Goal: Information Seeking & Learning: Learn about a topic

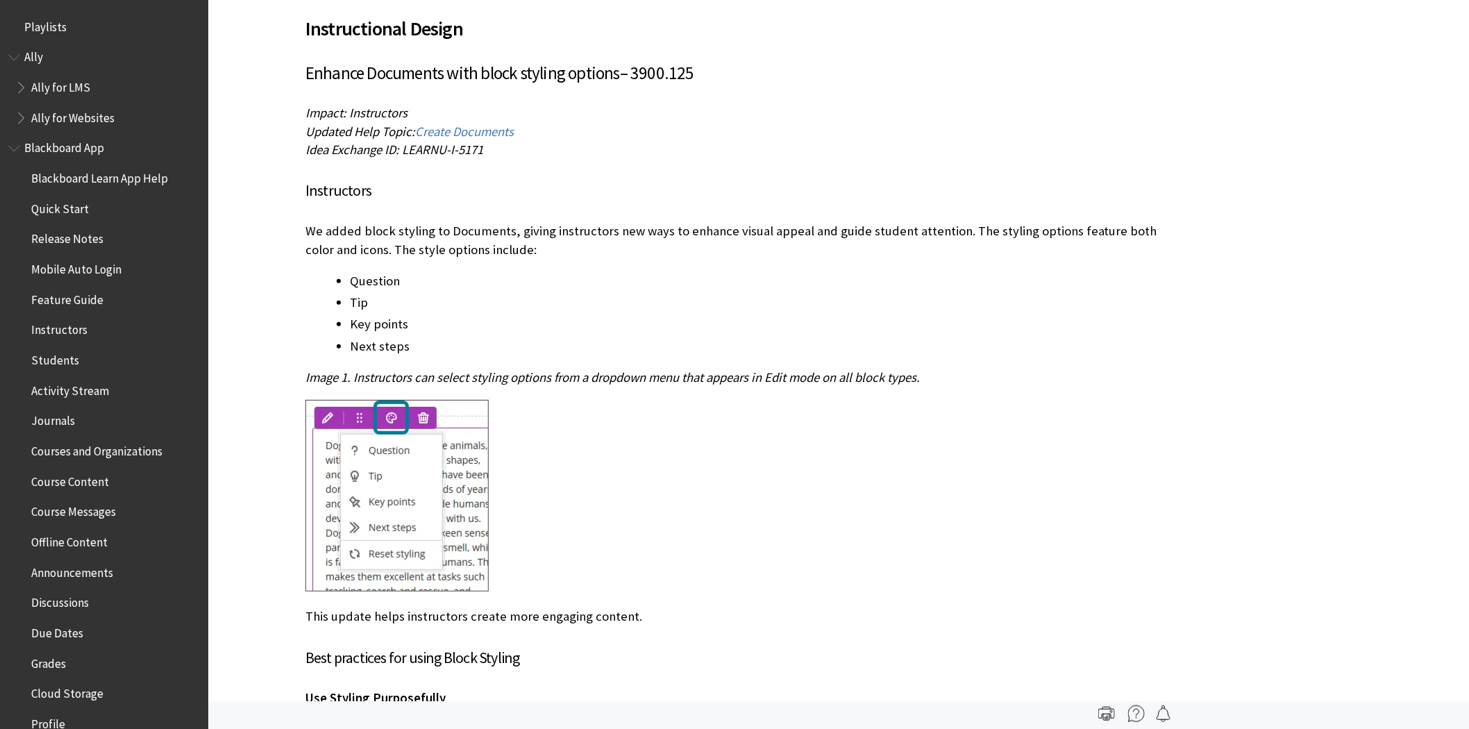
scroll to position [1519, 0]
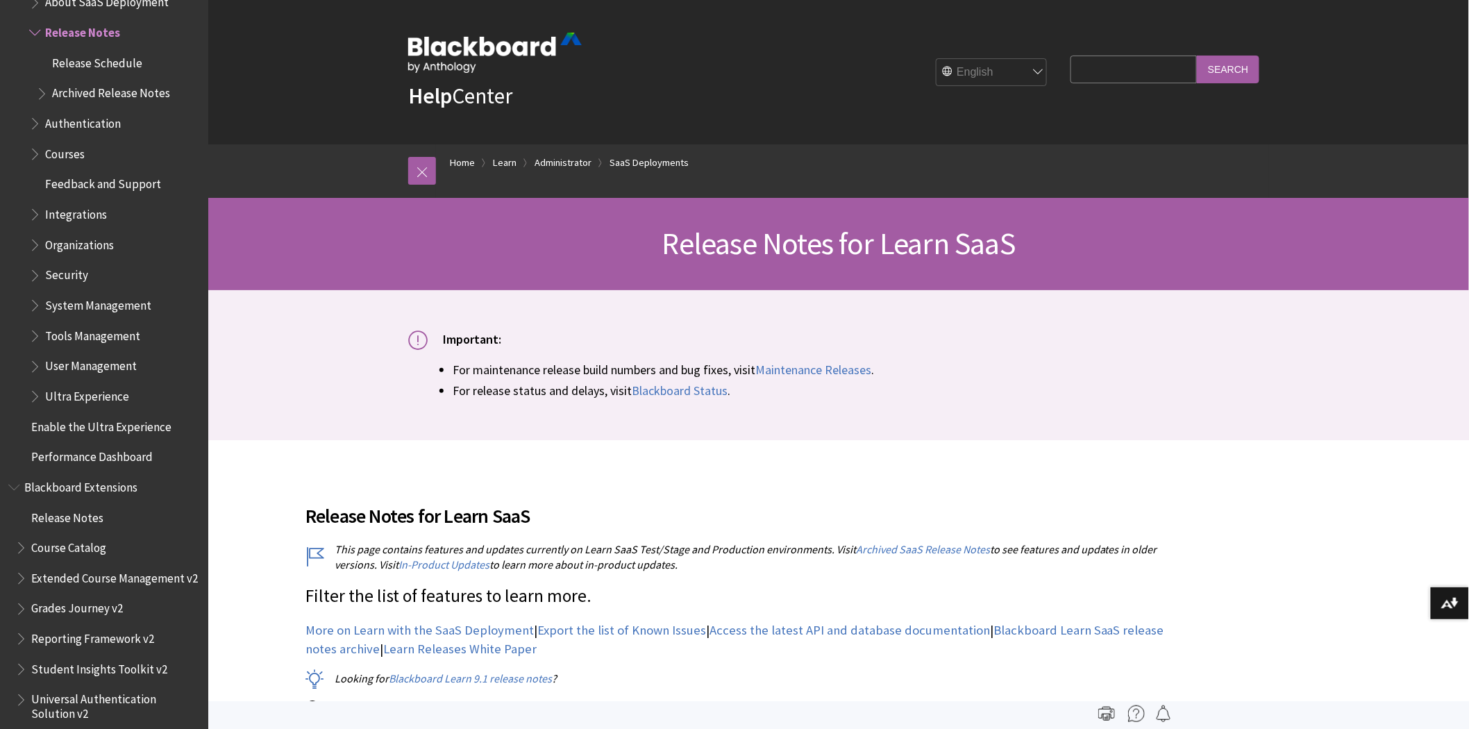
click at [1102, 59] on input "Search Query" at bounding box center [1134, 69] width 126 height 27
type input "ava"
click at [1197, 56] on input "Search" at bounding box center [1228, 69] width 62 height 27
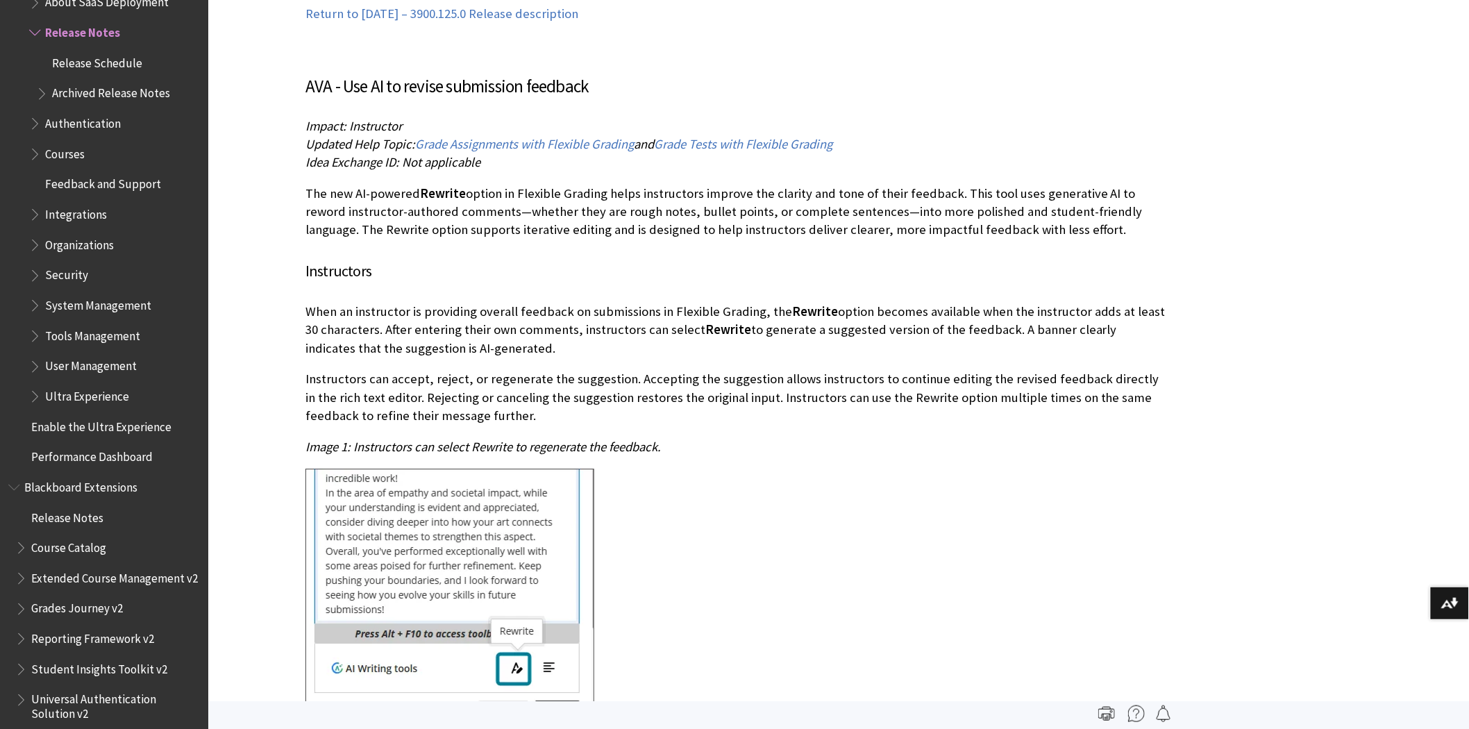
scroll to position [30060, 0]
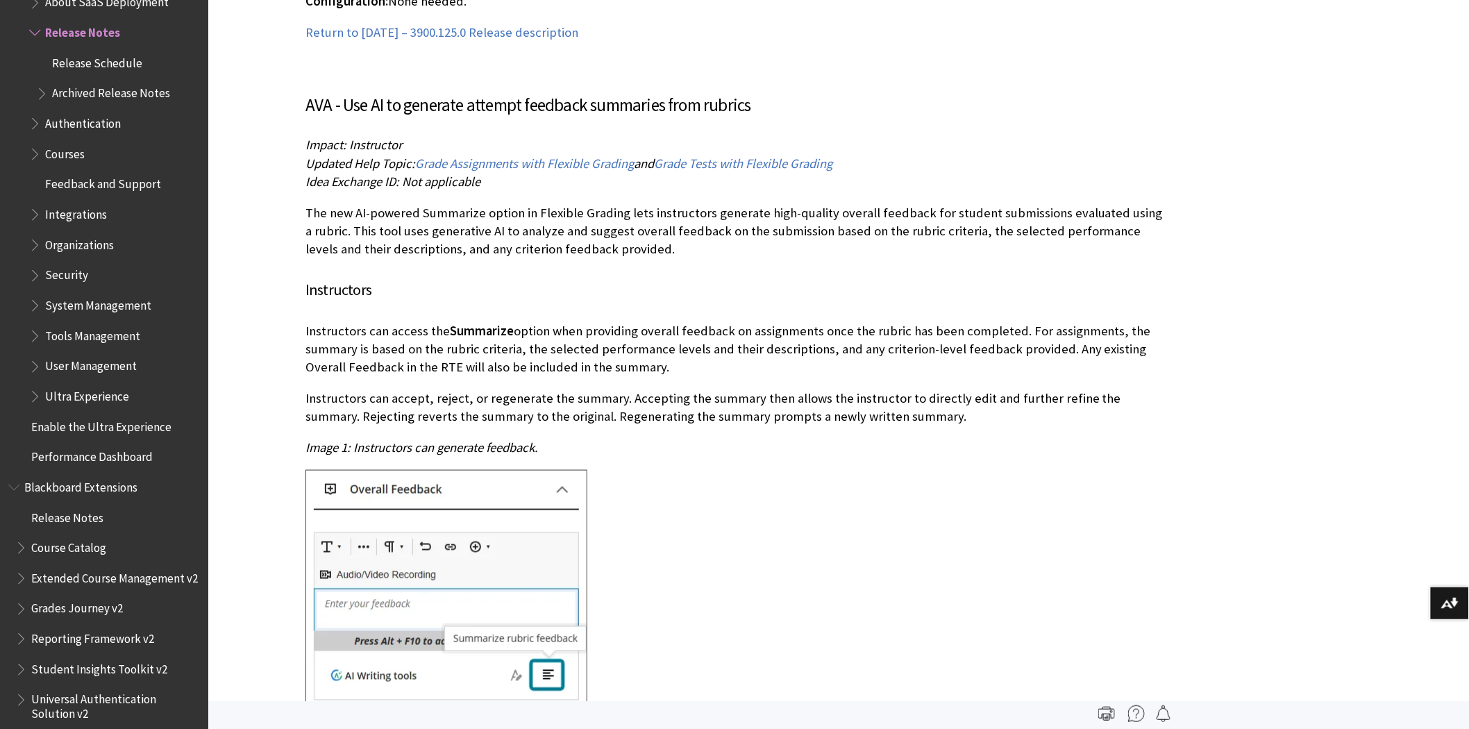
scroll to position [29187, 0]
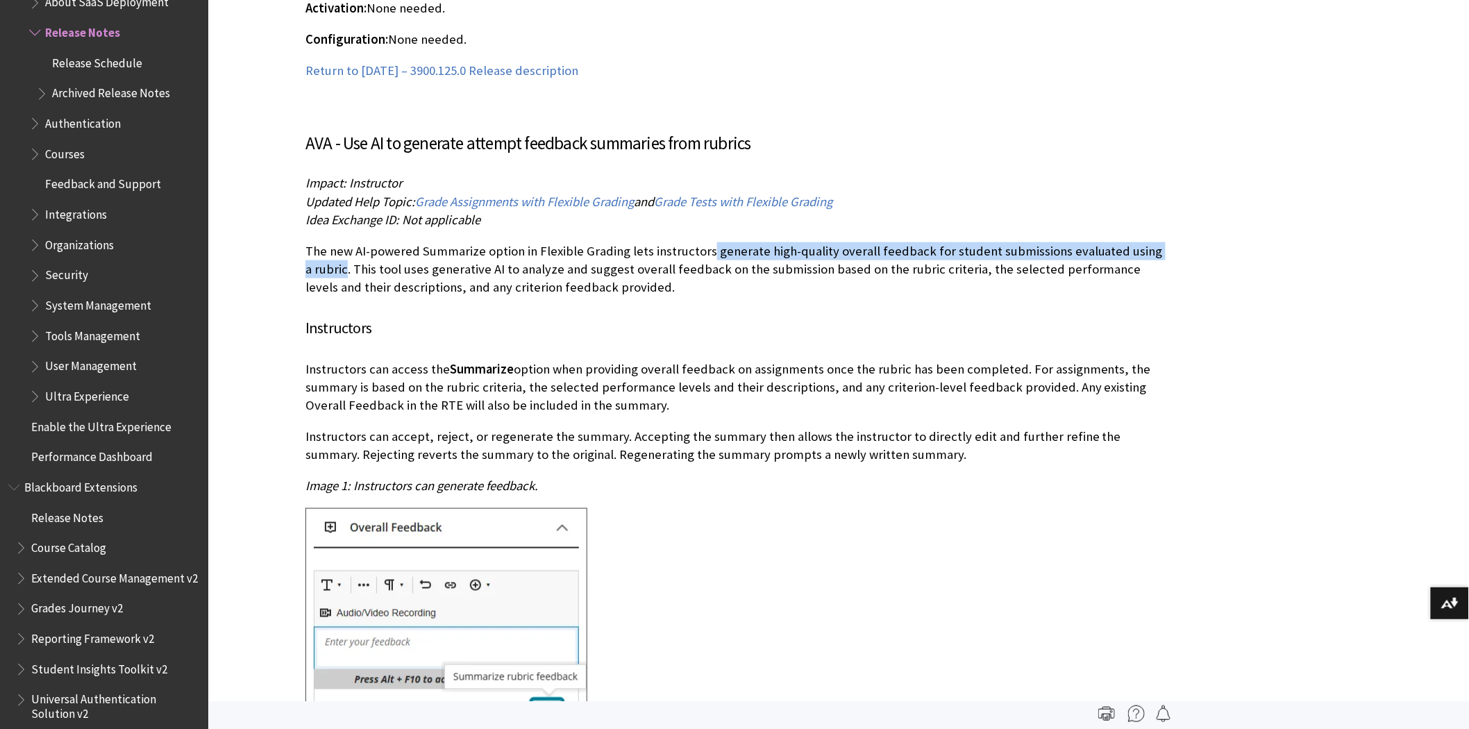
drag, startPoint x: 705, startPoint y: 177, endPoint x: 345, endPoint y: 196, distance: 360.8
click at [342, 242] on p "The new AI-powered Summarize option in Flexible Grading lets instructors genera…" at bounding box center [735, 269] width 861 height 55
copy p "generate high-quality overall feedback for student submissions evaluated using …"
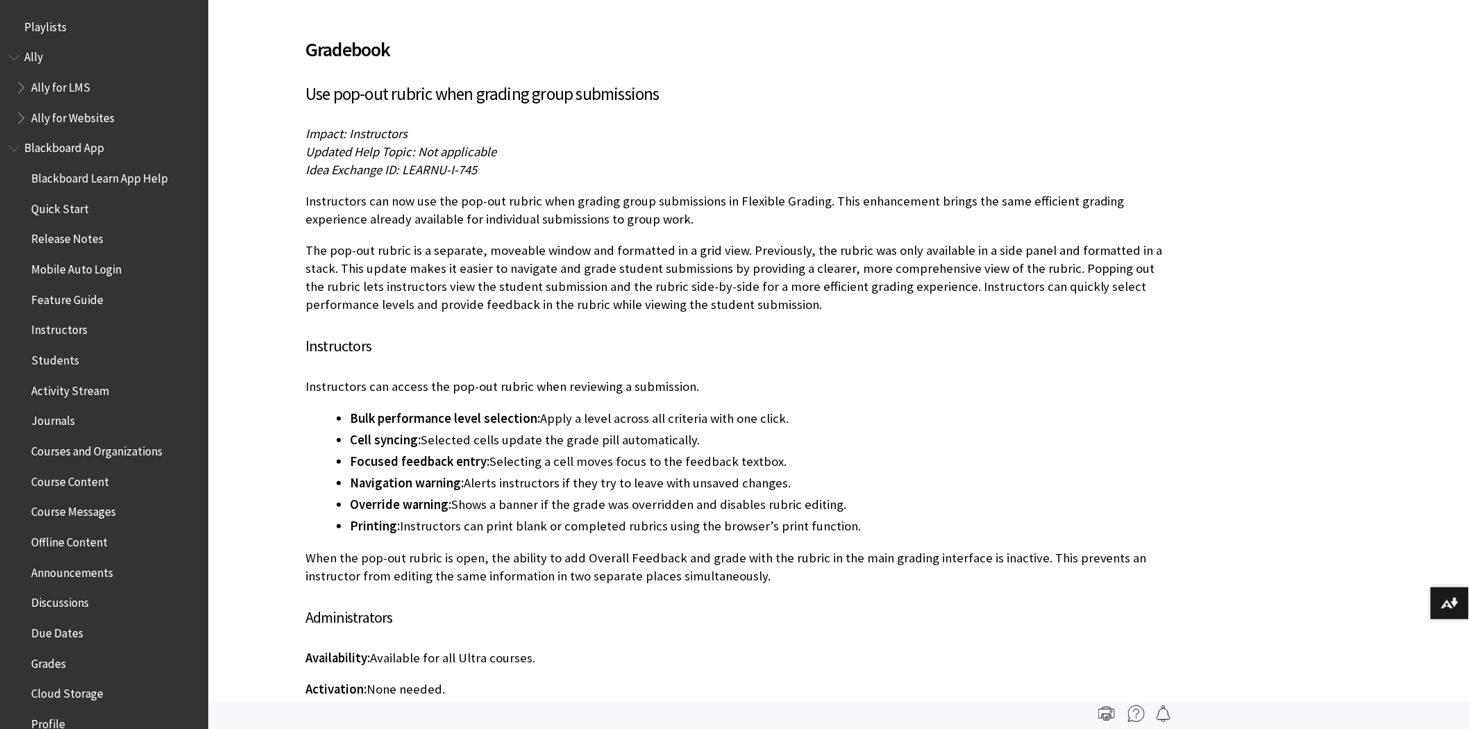
scroll to position [1519, 0]
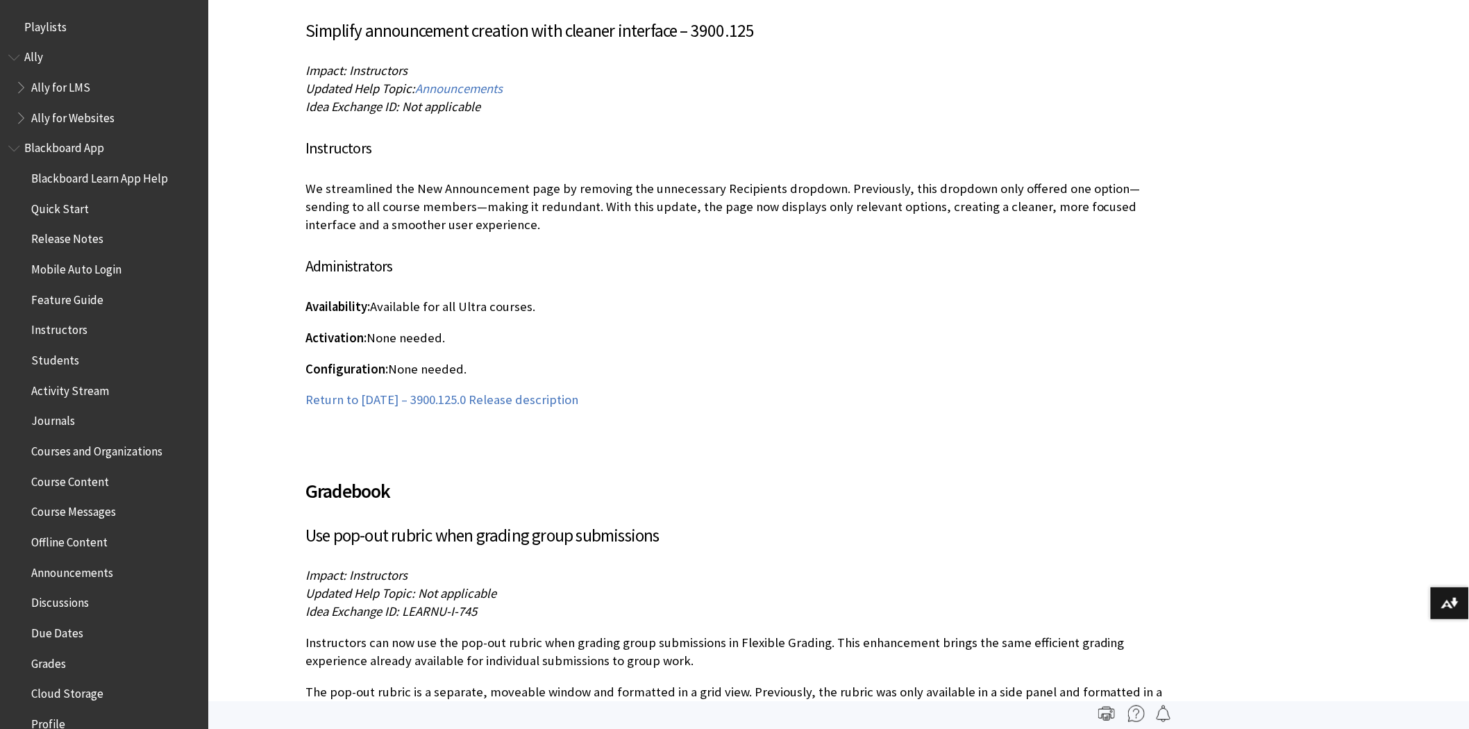
scroll to position [1519, 0]
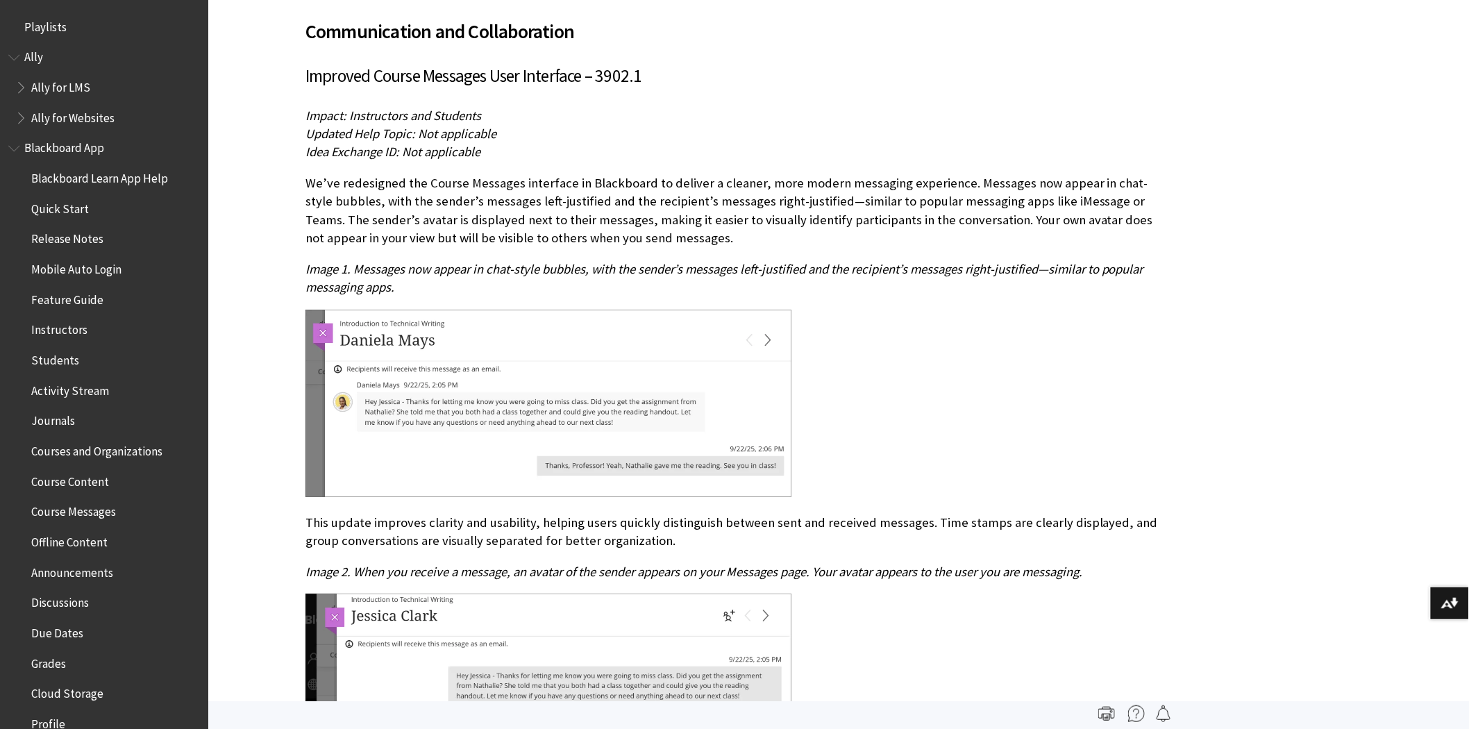
scroll to position [1519, 0]
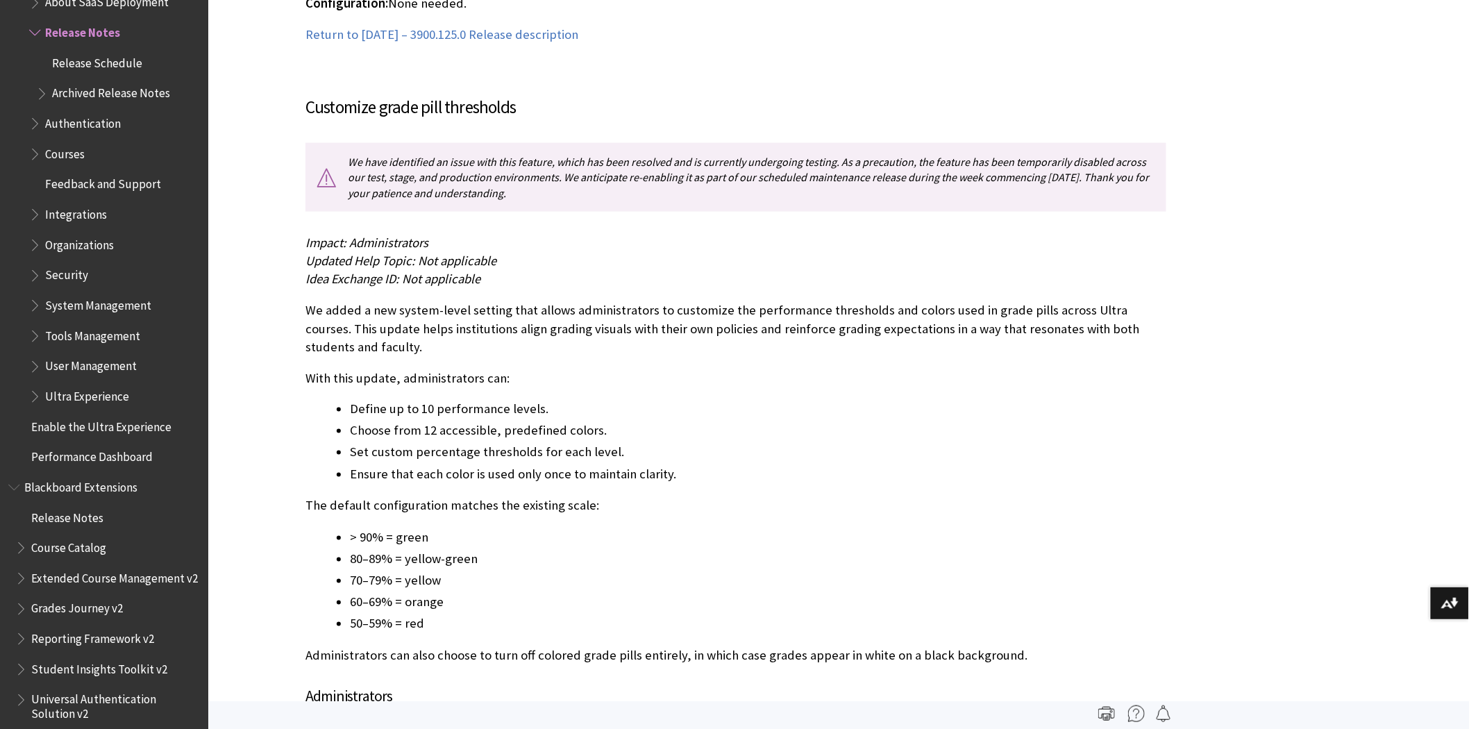
scroll to position [24947, 0]
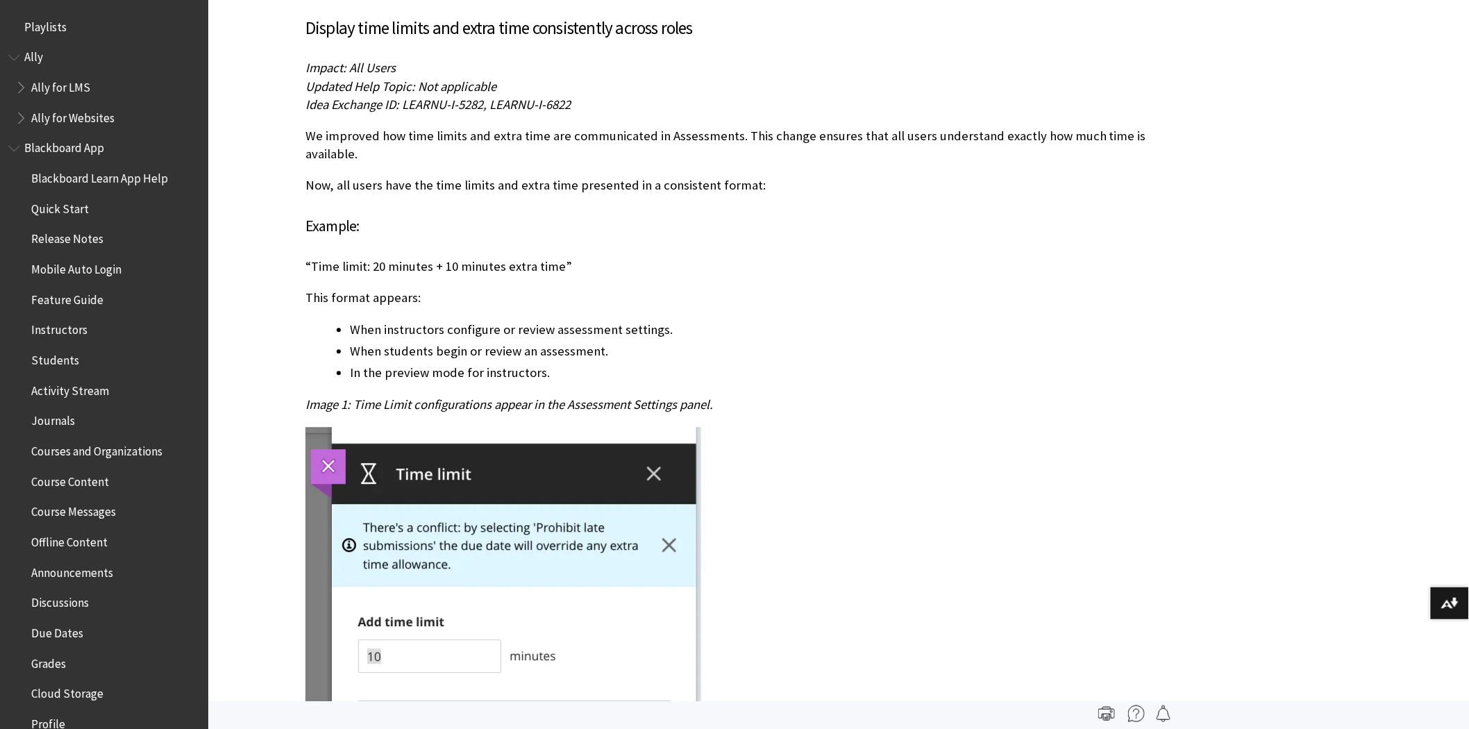
scroll to position [1519, 0]
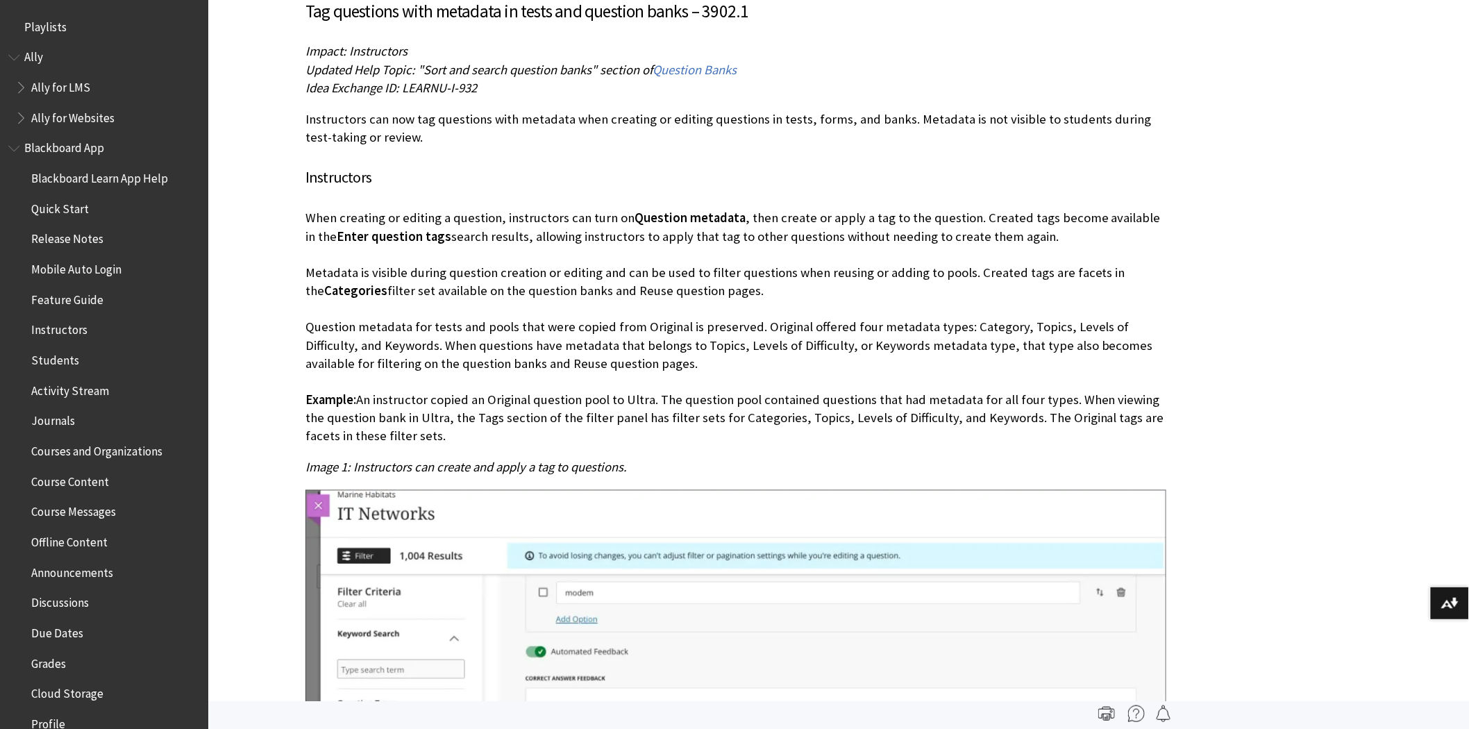
scroll to position [1519, 0]
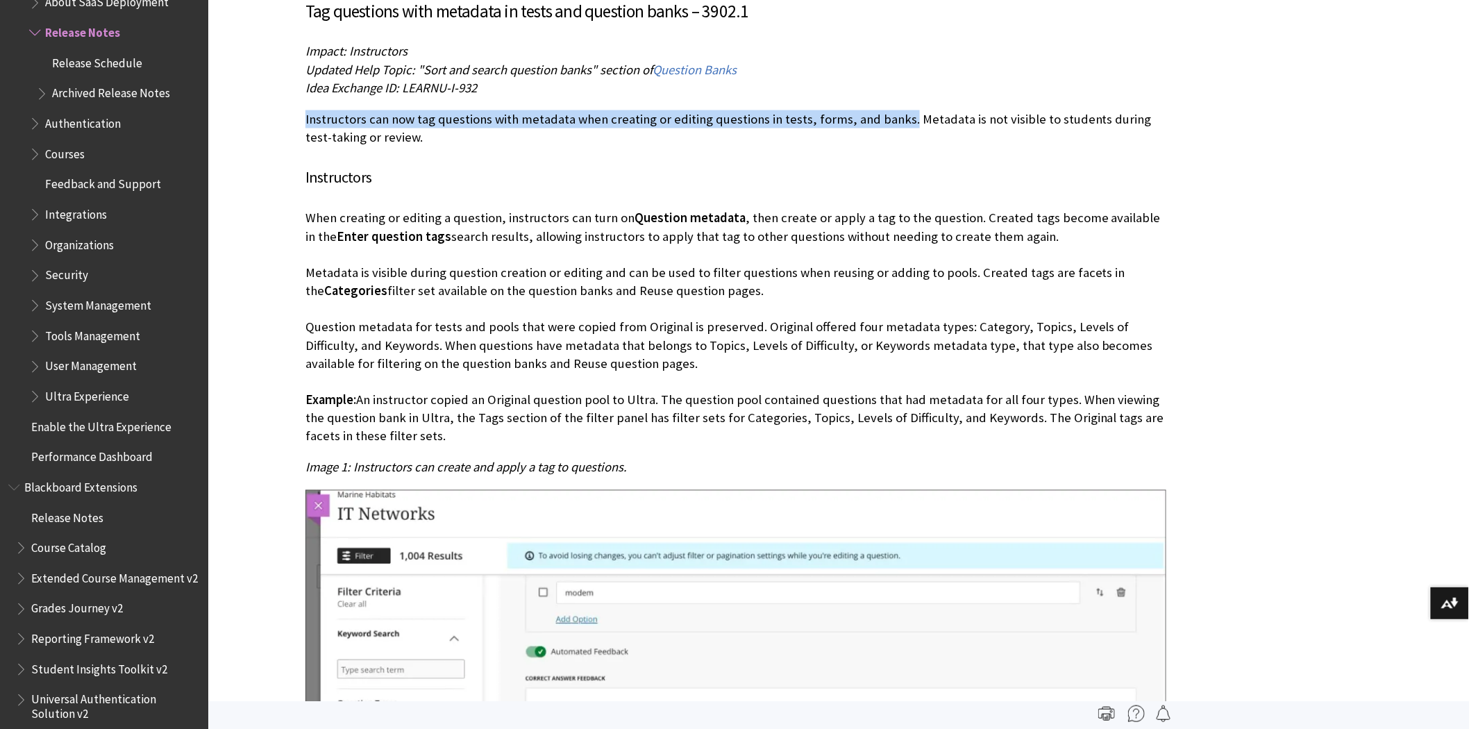
drag, startPoint x: 305, startPoint y: 118, endPoint x: 901, endPoint y: 120, distance: 595.7
click at [901, 120] on p "Instructors can now tag questions with metadata when creating or editing questi…" at bounding box center [735, 128] width 861 height 36
copy p "Instructors can now tag questions with metadata when creating or editing questi…"
